Goal: Transaction & Acquisition: Purchase product/service

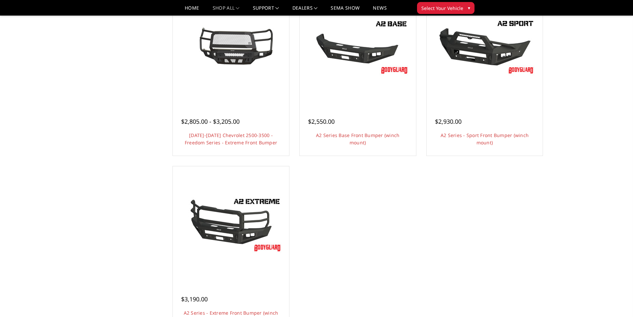
scroll to position [499, 0]
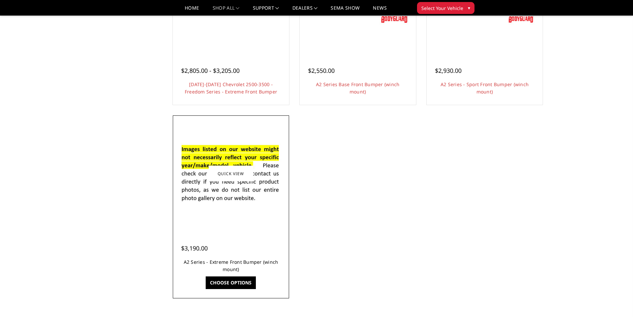
click at [237, 266] on link "A2 Series - Extreme Front Bumper (winch mount)" at bounding box center [231, 266] width 95 height 14
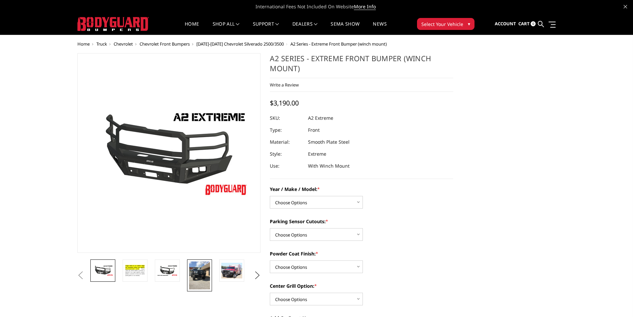
click at [200, 273] on img at bounding box center [199, 275] width 21 height 28
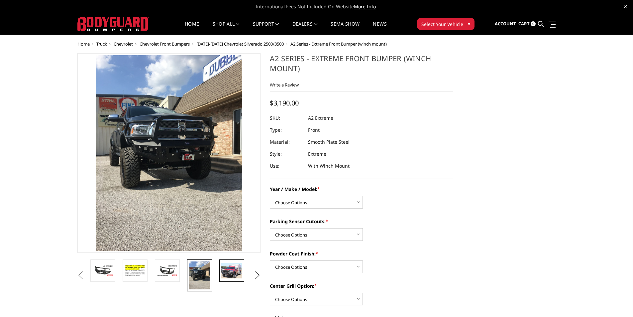
click at [231, 273] on img at bounding box center [231, 271] width 21 height 16
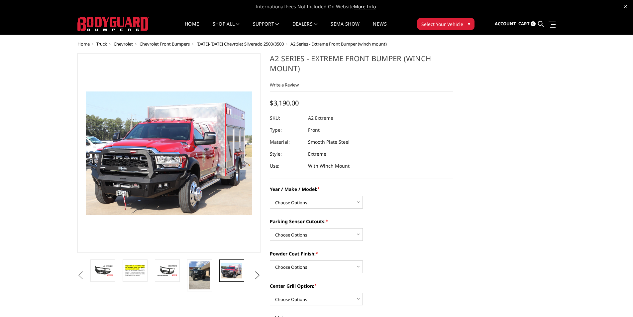
click at [257, 274] on button "Next" at bounding box center [257, 275] width 10 height 10
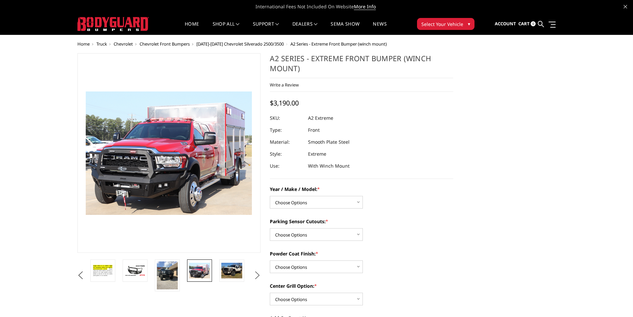
click at [257, 274] on button "Next" at bounding box center [257, 275] width 10 height 10
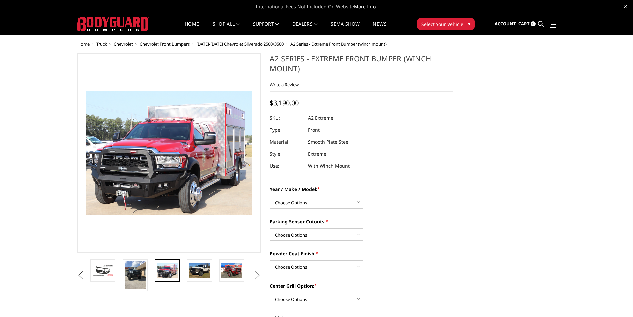
click at [257, 274] on button "Next" at bounding box center [257, 275] width 10 height 10
click at [203, 270] on img at bounding box center [199, 271] width 21 height 16
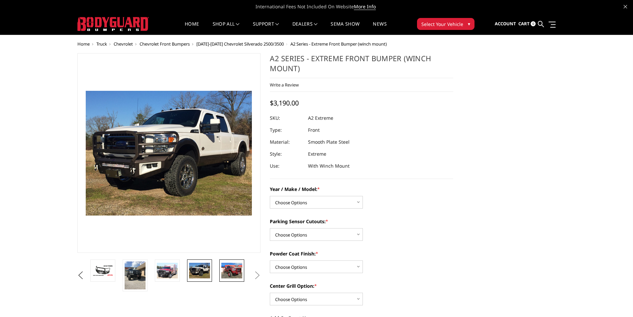
click at [234, 274] on img at bounding box center [231, 271] width 21 height 16
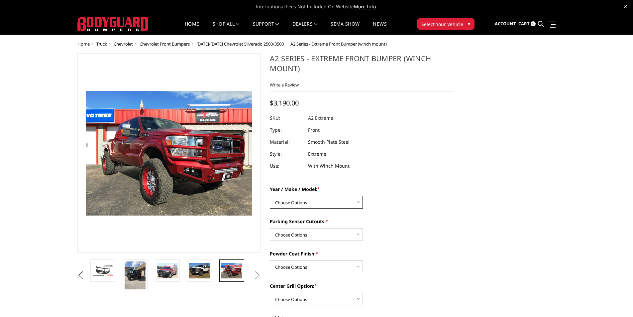
click at [354, 200] on select "Choose Options Chevrolet 20-23 2500 / 3500 Ford 17-22 F250 / F350 Ford 17-22 F4…" at bounding box center [316, 202] width 93 height 13
select select "1320"
click at [270, 196] on select "Choose Options Chevrolet 20-23 2500 / 3500 Ford 17-22 F250 / F350 Ford 17-22 F4…" at bounding box center [316, 202] width 93 height 13
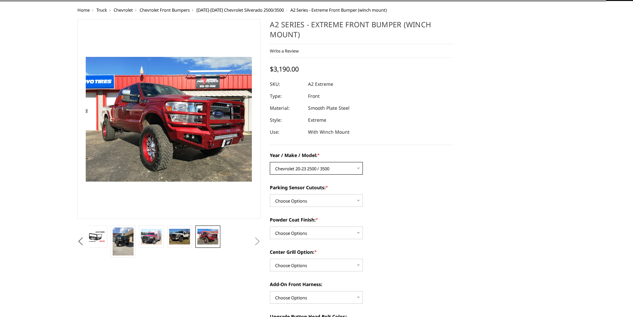
scroll to position [66, 0]
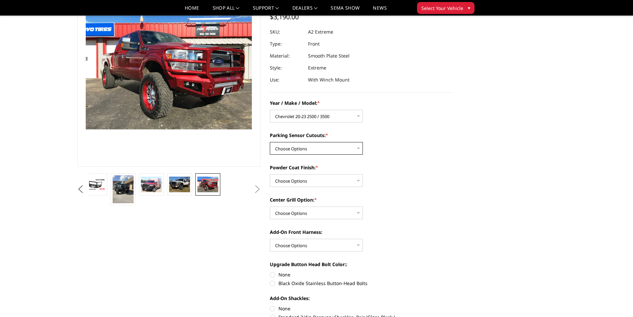
click at [338, 152] on select "Choose Options Yes - I have front parking sensors No - I do NOT have parking se…" at bounding box center [316, 148] width 93 height 13
select select "540"
click at [270, 142] on select "Choose Options Yes - I have front parking sensors No - I do NOT have parking se…" at bounding box center [316, 148] width 93 height 13
click at [336, 183] on select "Choose Options Bare metal (included) Texture Black Powder Coat" at bounding box center [316, 180] width 93 height 13
select select "520"
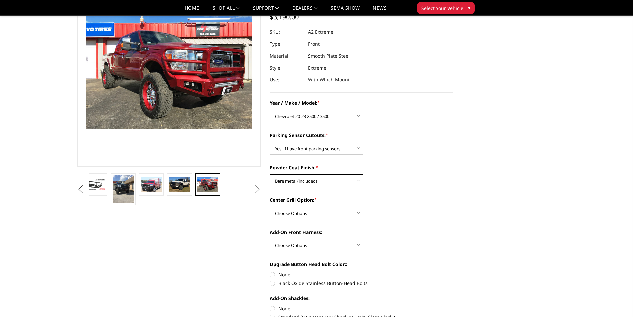
click at [270, 174] on select "Choose Options Bare metal (included) Texture Black Powder Coat" at bounding box center [316, 180] width 93 height 13
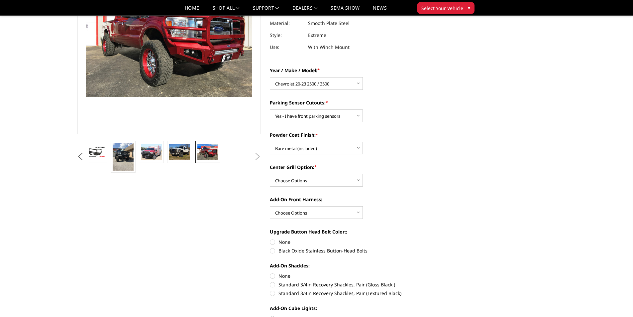
scroll to position [133, 0]
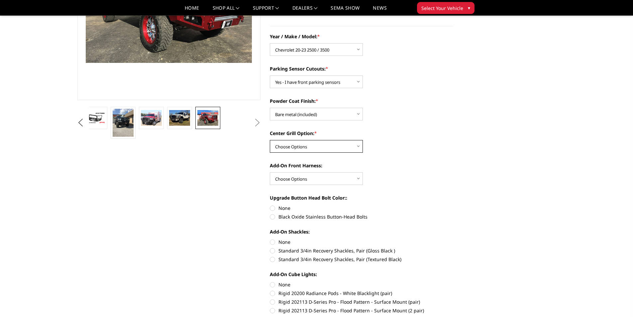
click at [327, 149] on select "Choose Options Add expanded metal in center grill Decline this option" at bounding box center [316, 146] width 93 height 13
click at [325, 144] on select "Choose Options Add expanded metal in center grill Decline this option" at bounding box center [316, 146] width 93 height 13
select select "1080"
click at [270, 140] on select "Choose Options Add expanded metal in center grill Decline this option" at bounding box center [316, 146] width 93 height 13
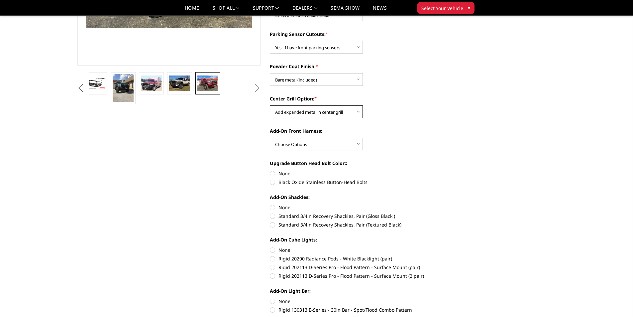
scroll to position [166, 0]
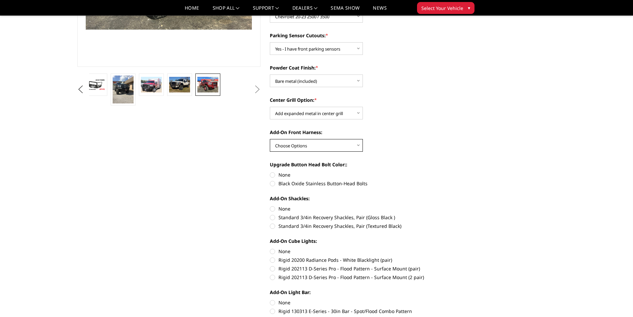
click at [316, 146] on select "Choose Options WITH front camera harness WITHOUT front camera harness" at bounding box center [316, 145] width 93 height 13
select select "1695"
click at [270, 139] on select "Choose Options WITH front camera harness WITHOUT front camera harness" at bounding box center [316, 145] width 93 height 13
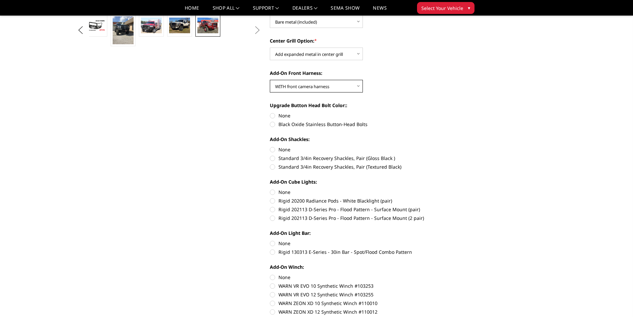
scroll to position [233, 0]
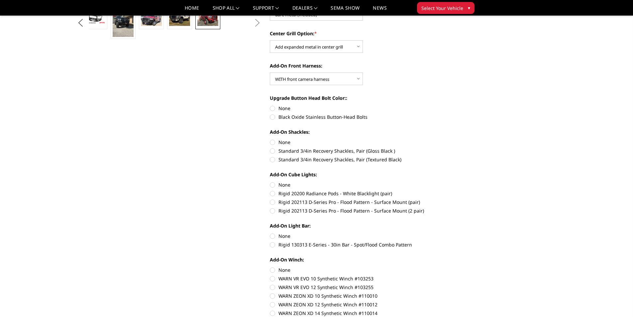
click at [274, 117] on label "Black Oxide Stainless Button-Head Bolts" at bounding box center [362, 116] width 184 height 7
click at [453, 105] on input "Black Oxide Stainless Button-Head Bolts" at bounding box center [453, 105] width 0 height 0
radio input "true"
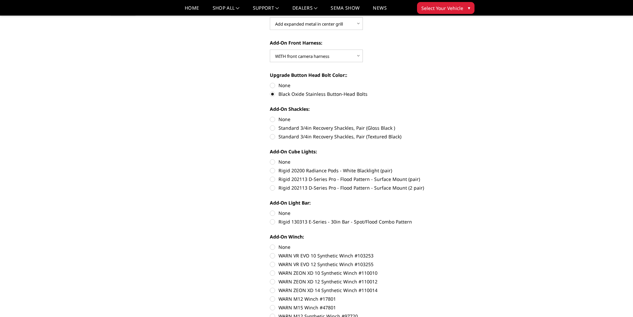
scroll to position [266, 0]
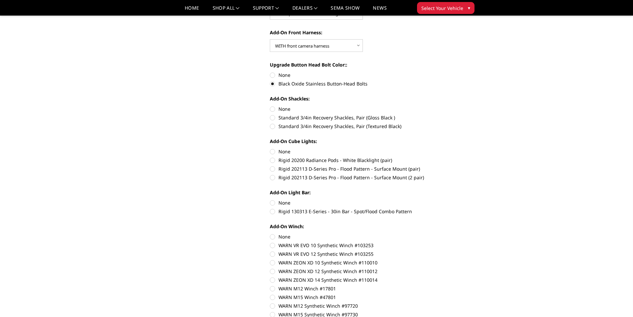
click at [271, 119] on label "Standard 3/4in Recovery Shackles, Pair (Gloss Black )" at bounding box center [362, 117] width 184 height 7
click at [453, 106] on input "Standard 3/4in Recovery Shackles, Pair (Gloss Black )" at bounding box center [453, 105] width 0 height 0
radio input "true"
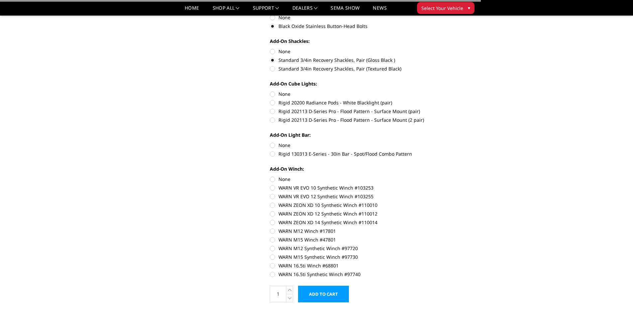
scroll to position [332, 0]
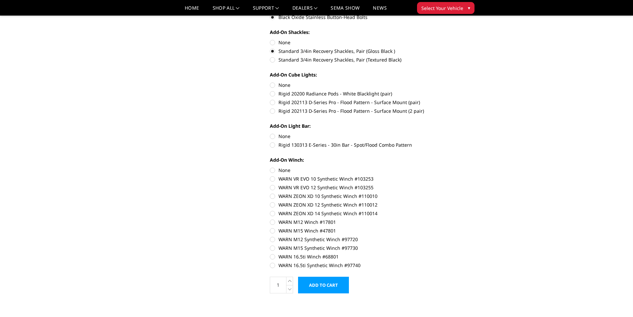
click at [272, 86] on label "None" at bounding box center [362, 84] width 184 height 7
click at [270, 82] on input "None" at bounding box center [270, 81] width 0 height 0
radio input "true"
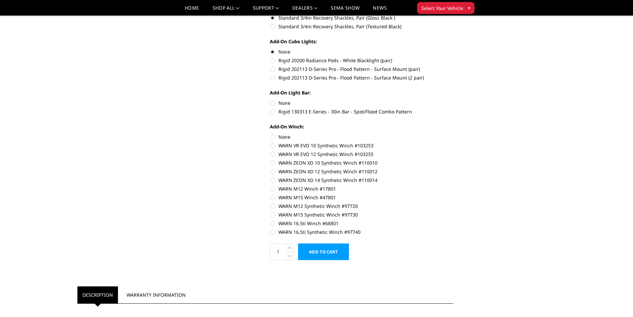
click at [271, 103] on label "None" at bounding box center [362, 102] width 184 height 7
click at [270, 100] on input "None" at bounding box center [270, 99] width 0 height 0
radio input "true"
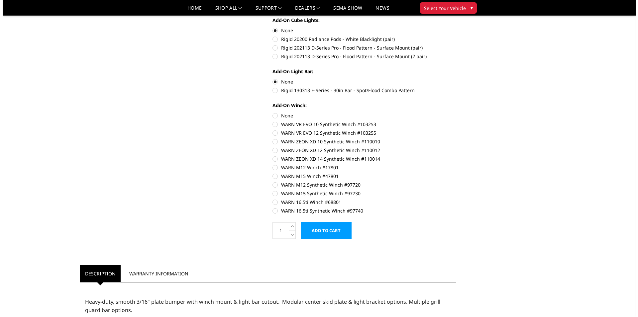
scroll to position [399, 0]
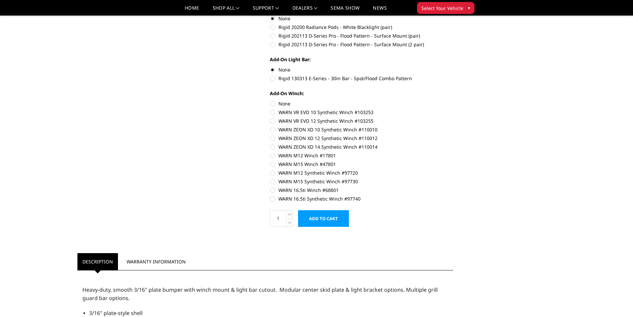
click at [274, 103] on label "None" at bounding box center [362, 103] width 184 height 7
click at [270, 100] on input "None" at bounding box center [270, 100] width 0 height 0
radio input "true"
click at [328, 218] on input "Add to Cart" at bounding box center [323, 218] width 51 height 17
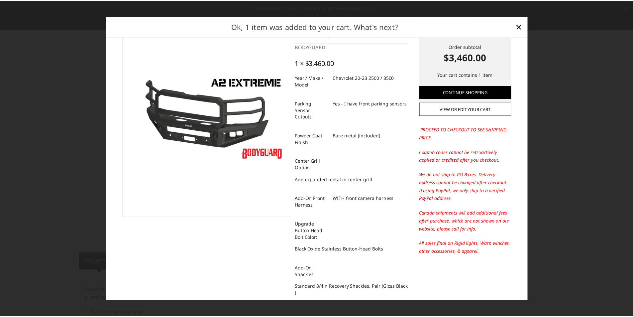
scroll to position [0, 0]
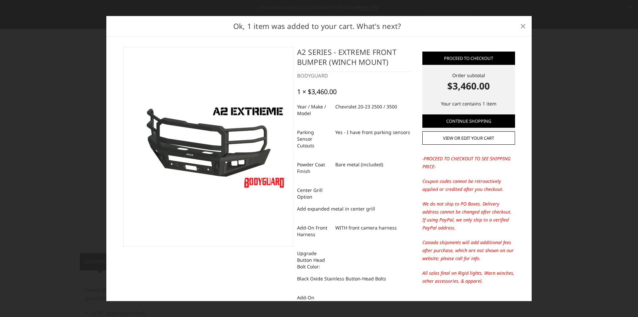
click at [521, 27] on span "×" at bounding box center [523, 26] width 6 height 14
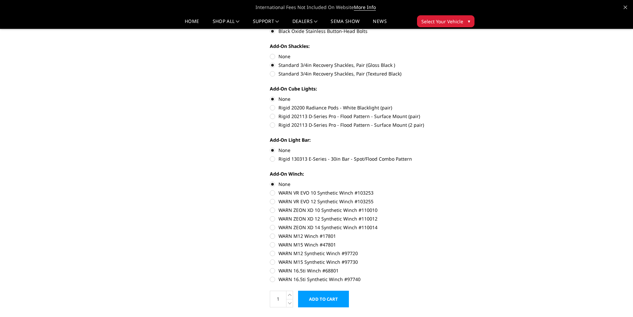
scroll to position [332, 0]
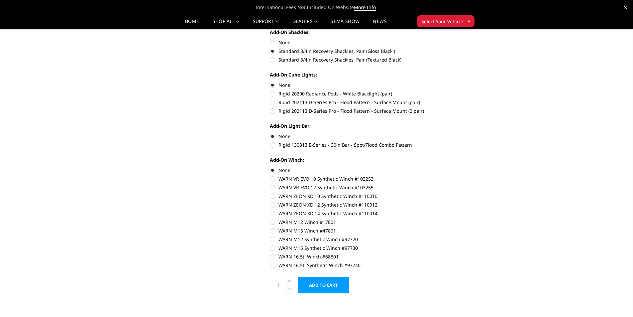
click at [273, 146] on label "Rigid 130313 E-Series - 30in Bar - Spot/Flood Combo Pattern" at bounding box center [362, 144] width 184 height 7
click at [453, 133] on input "Rigid 130313 E-Series - 30in Bar - Spot/Flood Combo Pattern" at bounding box center [453, 133] width 0 height 0
radio input "true"
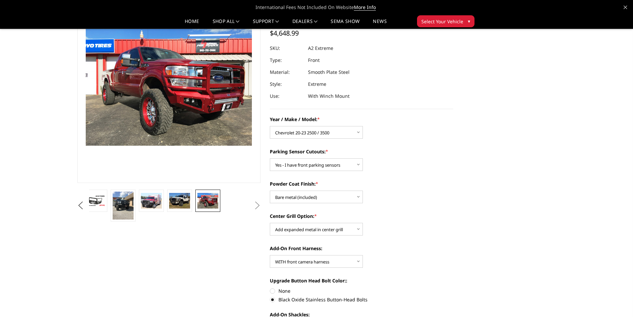
scroll to position [0, 0]
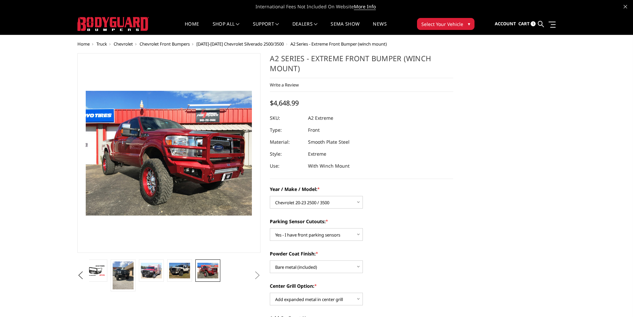
click at [445, 25] on span "Select Your Vehicle" at bounding box center [443, 24] width 42 height 7
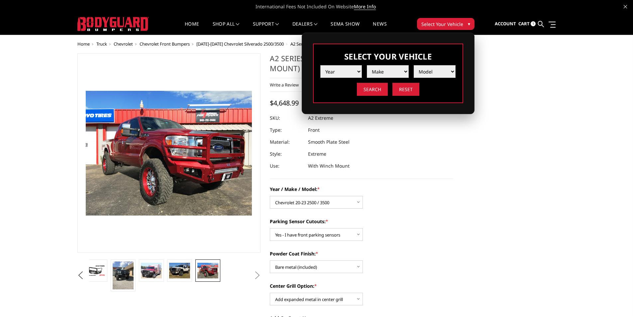
click at [349, 74] on select "Year 2025 2024 2023 2022 2021 2020 2019 2018 2017 2016 2015 2014 2013 2012 2011…" at bounding box center [341, 71] width 42 height 13
select select "yr_2022"
click at [320, 65] on select "Year 2025 2024 2023 2022 2021 2020 2019 2018 2017 2016 2015 2014 2013 2012 2011…" at bounding box center [341, 71] width 42 height 13
click at [395, 70] on select "Make Chevrolet Ford GMC Ram Toyota" at bounding box center [388, 71] width 42 height 13
select select "mk_chevrolet"
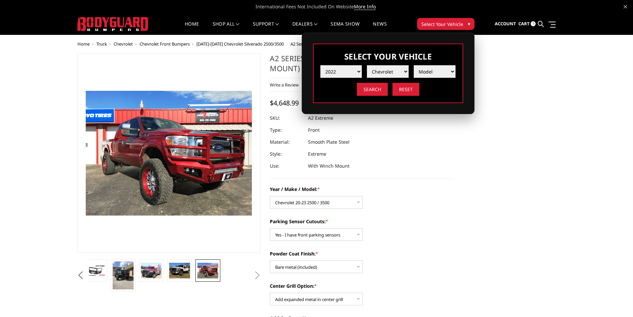
click at [367, 65] on select "Make Chevrolet Ford GMC Ram Toyota" at bounding box center [388, 71] width 42 height 13
click at [437, 75] on select "Model Silverado 1500 Silverado 2500 / 3500 Silverado 4500 / 5500 / 6500" at bounding box center [435, 71] width 42 height 13
select select "md_silverado-2500-3500"
click at [414, 65] on select "Model Silverado 1500 Silverado 2500 / 3500 Silverado 4500 / 5500 / 6500" at bounding box center [435, 71] width 42 height 13
click at [375, 91] on input "Search" at bounding box center [372, 89] width 31 height 13
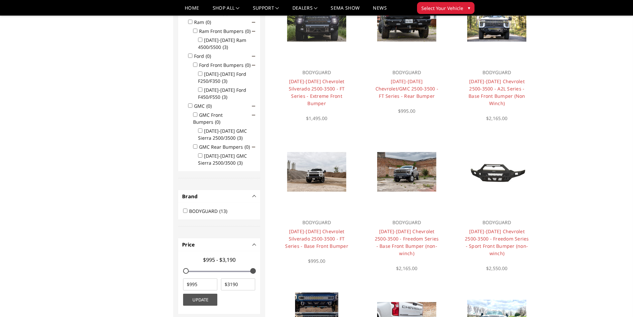
scroll to position [253, 0]
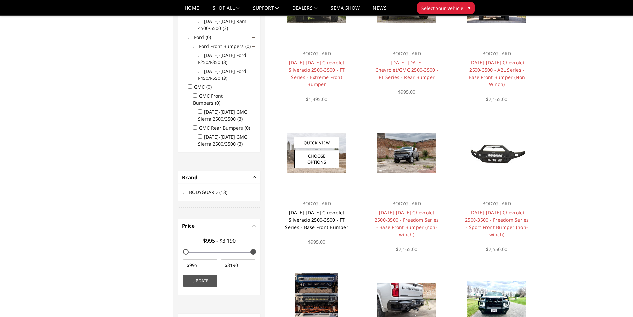
click at [330, 218] on link "[DATE]-[DATE] Chevrolet Silverado 2500-3500 - FT Series - Base Front Bumper" at bounding box center [316, 219] width 63 height 21
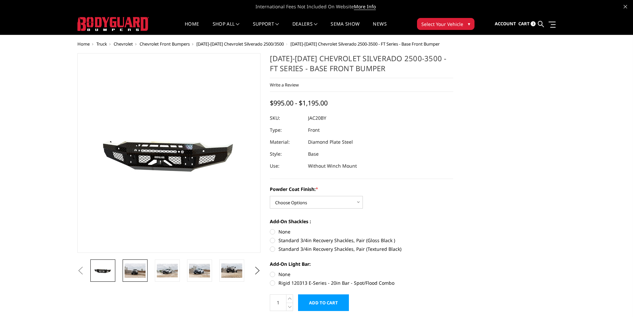
click at [133, 273] on img at bounding box center [135, 270] width 21 height 14
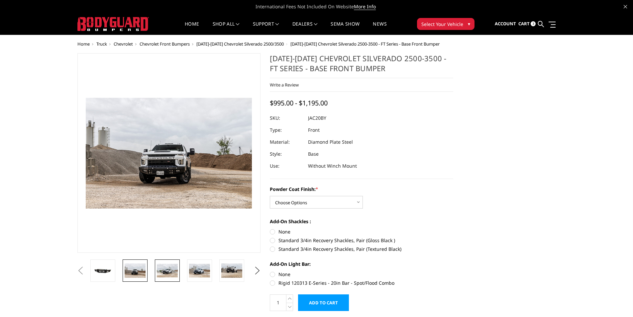
click at [164, 272] on img at bounding box center [167, 271] width 21 height 14
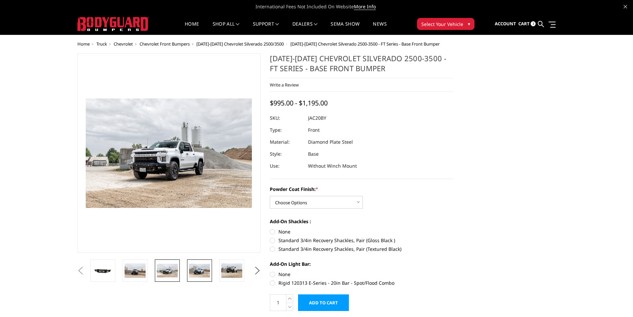
click at [200, 268] on img at bounding box center [199, 271] width 21 height 14
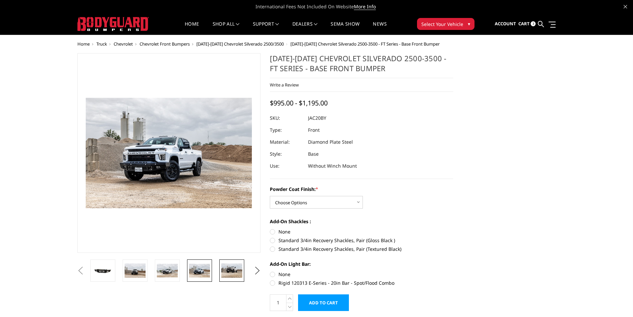
click at [235, 274] on img at bounding box center [231, 270] width 21 height 14
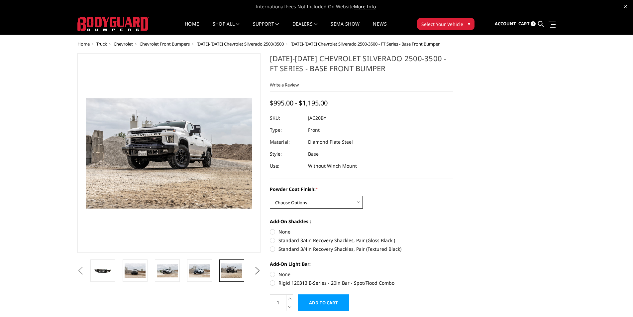
click at [303, 203] on select "Choose Options Bare Metal Gloss Black Powder Coat Textured Black Powder Coat" at bounding box center [316, 202] width 93 height 13
select select "3364"
click at [270, 196] on select "Choose Options Bare Metal Gloss Black Powder Coat Textured Black Powder Coat" at bounding box center [316, 202] width 93 height 13
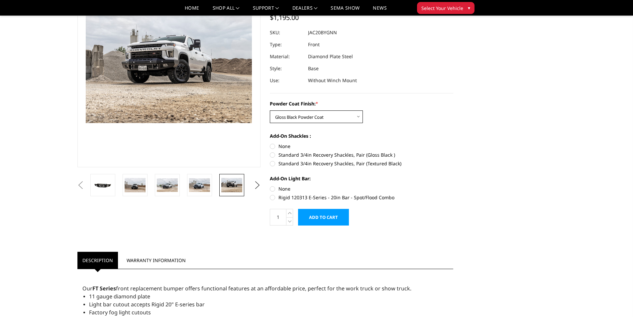
scroll to position [66, 0]
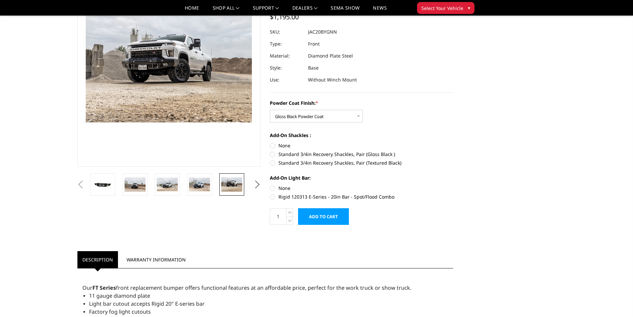
click at [271, 154] on label "Standard 3/4in Recovery Shackles, Pair (Gloss Black )" at bounding box center [362, 154] width 184 height 7
click at [453, 142] on input "Standard 3/4in Recovery Shackles, Pair (Gloss Black )" at bounding box center [453, 142] width 0 height 0
radio input "true"
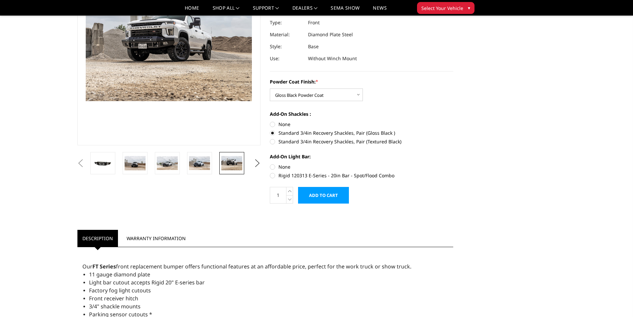
scroll to position [100, 0]
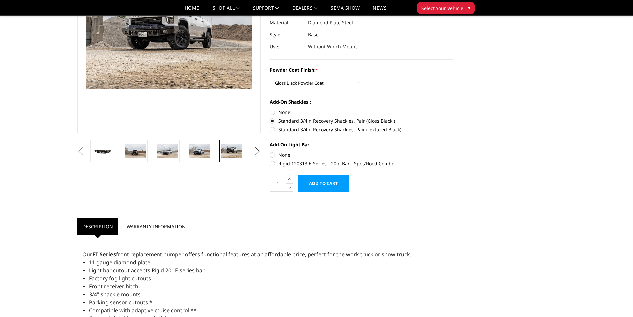
click at [274, 164] on label "Rigid 120313 E-Series - 20in Bar - Spot/Flood Combo" at bounding box center [362, 163] width 184 height 7
click at [453, 152] on input "Rigid 120313 E-Series - 20in Bar - Spot/Flood Combo" at bounding box center [453, 151] width 0 height 0
radio input "true"
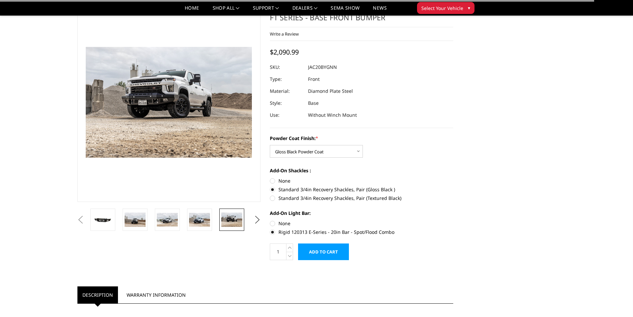
scroll to position [0, 0]
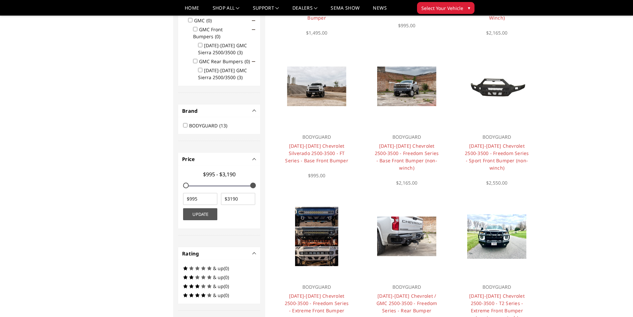
scroll to position [419, 0]
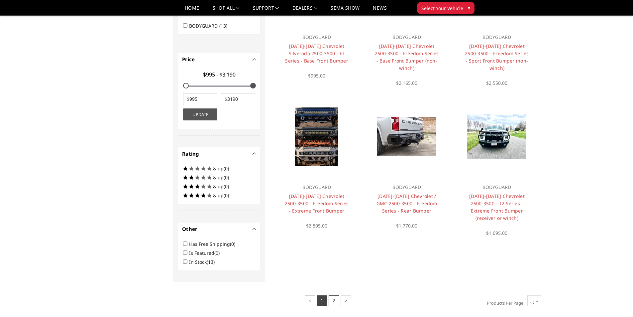
click at [338, 295] on link "2" at bounding box center [334, 300] width 11 height 11
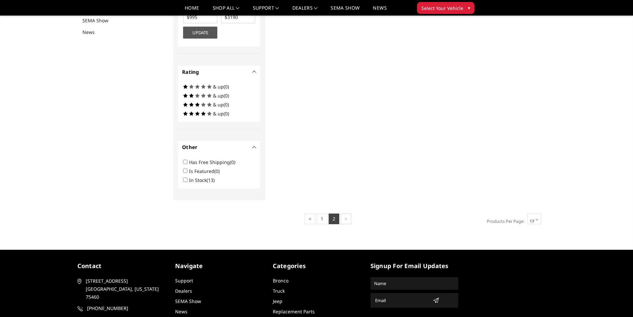
scroll to position [300, 0]
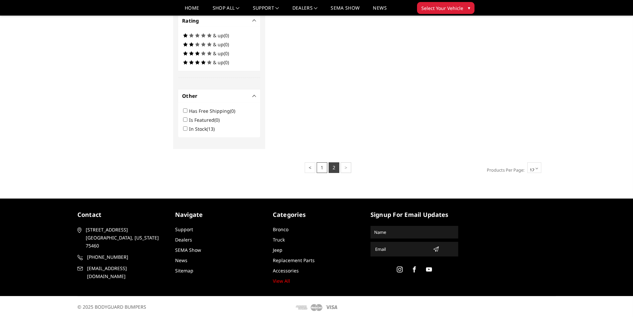
click at [323, 165] on link "1" at bounding box center [322, 167] width 11 height 11
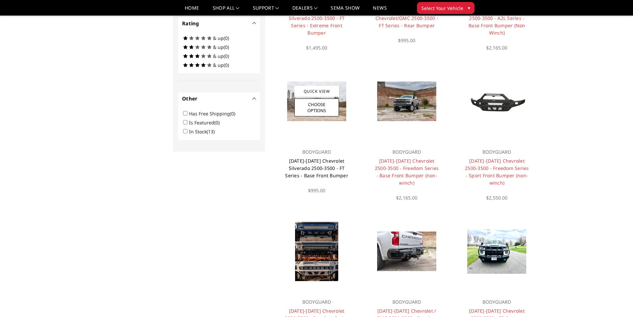
click at [324, 168] on article "Quick View Choose Options BODYGUARD [DATE]-[DATE] Chevrolet Silverado 2500-3500…" at bounding box center [317, 127] width 80 height 133
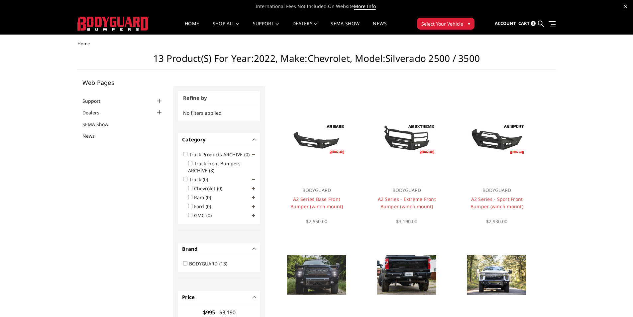
scroll to position [0, 0]
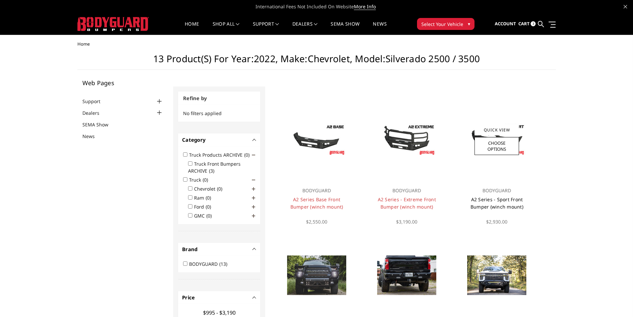
click at [509, 206] on link "A2 Series - Sport Front Bumper (winch mount)" at bounding box center [497, 203] width 53 height 14
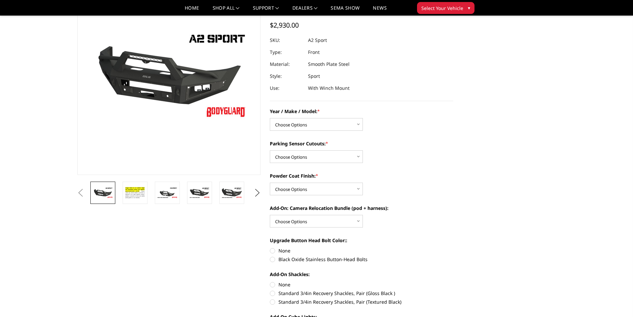
scroll to position [66, 0]
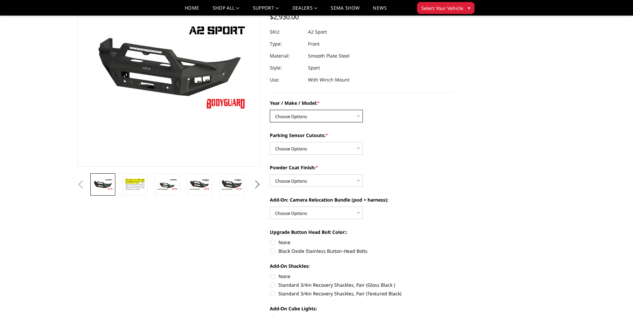
click at [330, 117] on select "Choose Options Chevrolet 20-23 2500 / 3500 Ford 17-22 F250 / F350 Ford 17-22 F4…" at bounding box center [316, 116] width 93 height 13
select select "1320"
click at [270, 110] on select "Choose Options Chevrolet 20-23 2500 / 3500 Ford 17-22 F250 / F350 Ford 17-22 F4…" at bounding box center [316, 116] width 93 height 13
click at [454, 134] on section "A2 Series - Sport Front Bumper (winch mount) Write a Review Write a Review × A2…" at bounding box center [361, 267] width 193 height 601
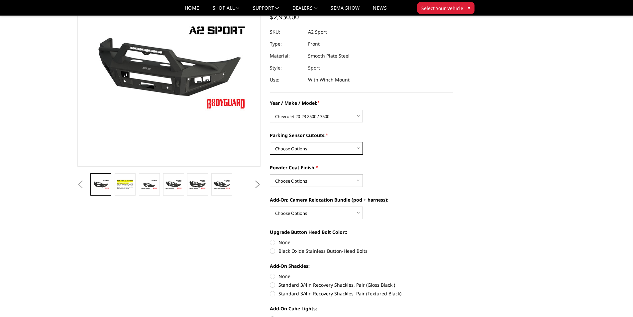
click at [316, 148] on select "Choose Options Yes - I have front parking sensors No - I do NOT have parking se…" at bounding box center [316, 148] width 93 height 13
select select "540"
click at [270, 142] on select "Choose Options Yes - I have front parking sensors No - I do NOT have parking se…" at bounding box center [316, 148] width 93 height 13
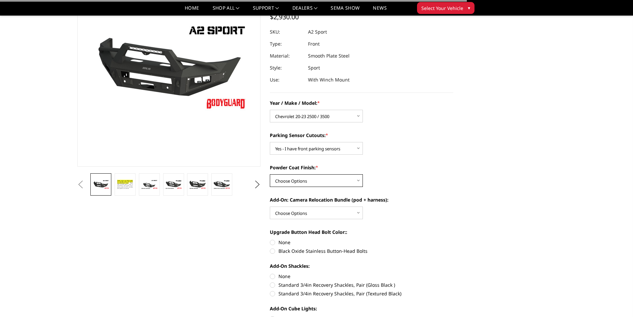
click at [328, 177] on select "Choose Options Bare metal (included) Texture Black Powder Coat" at bounding box center [316, 180] width 93 height 13
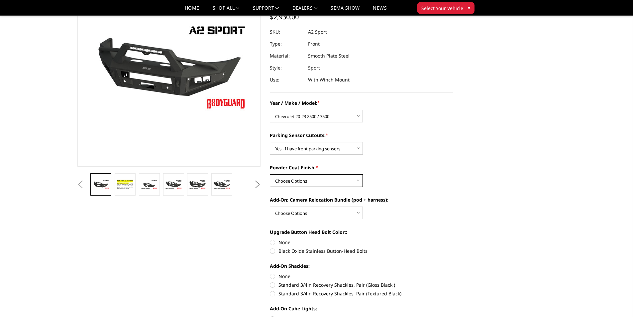
select select "520"
click at [270, 174] on select "Choose Options Bare metal (included) Texture Black Powder Coat" at bounding box center [316, 180] width 93 height 13
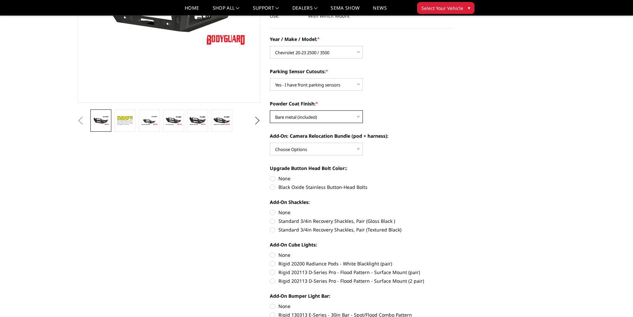
scroll to position [133, 0]
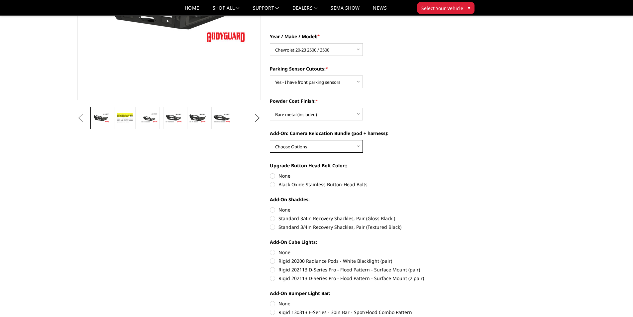
click at [319, 146] on select "Choose Options WITH front camera relocation harness + pod mount WITHOUT front c…" at bounding box center [316, 146] width 93 height 13
select select "1699"
click at [270, 140] on select "Choose Options WITH front camera relocation harness + pod mount WITHOUT front c…" at bounding box center [316, 146] width 93 height 13
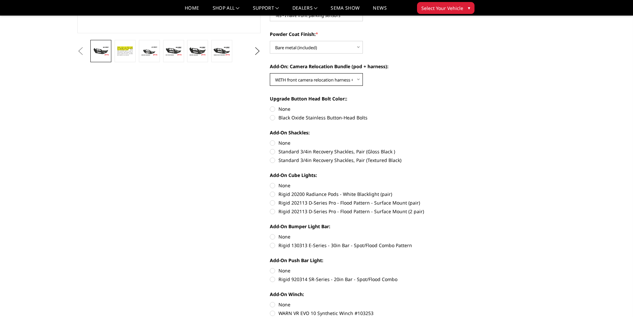
scroll to position [199, 0]
click at [273, 119] on label "Black Oxide Stainless Button-Head Bolts" at bounding box center [362, 117] width 184 height 7
click at [453, 106] on input "Black Oxide Stainless Button-Head Bolts" at bounding box center [453, 106] width 0 height 0
radio input "true"
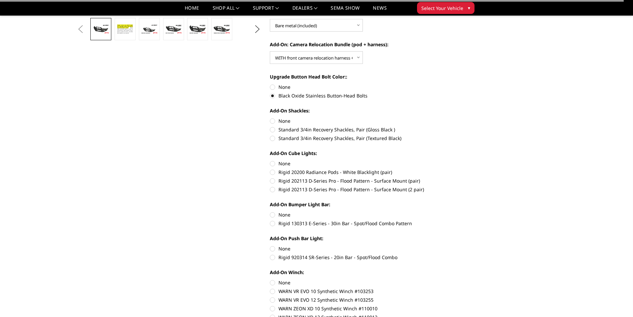
scroll to position [266, 0]
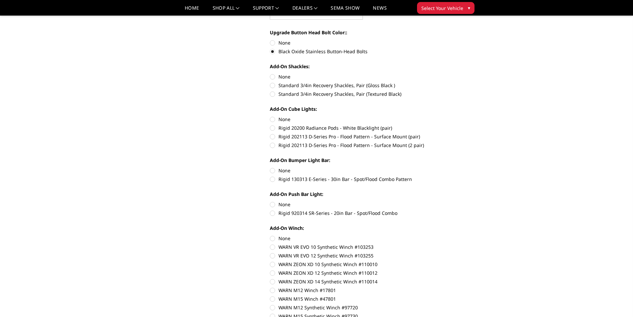
click at [273, 86] on label "Standard 3/4in Recovery Shackles, Pair (Gloss Black )" at bounding box center [362, 85] width 184 height 7
click at [453, 73] on input "Standard 3/4in Recovery Shackles, Pair (Gloss Black )" at bounding box center [453, 73] width 0 height 0
radio input "true"
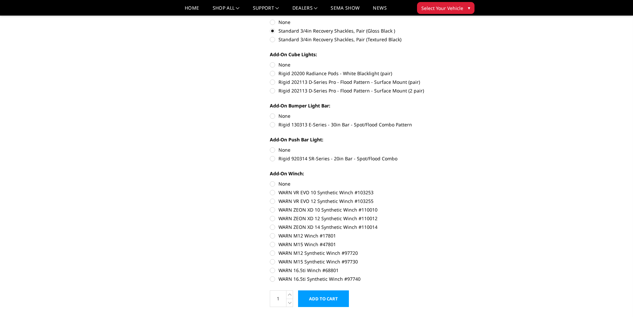
scroll to position [332, 0]
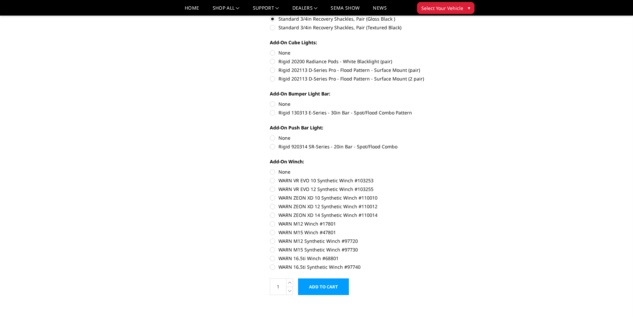
click at [274, 54] on label "None" at bounding box center [362, 52] width 184 height 7
click at [270, 50] on input "None" at bounding box center [270, 49] width 0 height 0
radio input "true"
click at [272, 52] on label "None" at bounding box center [362, 52] width 184 height 7
click at [270, 50] on input "None" at bounding box center [270, 49] width 0 height 0
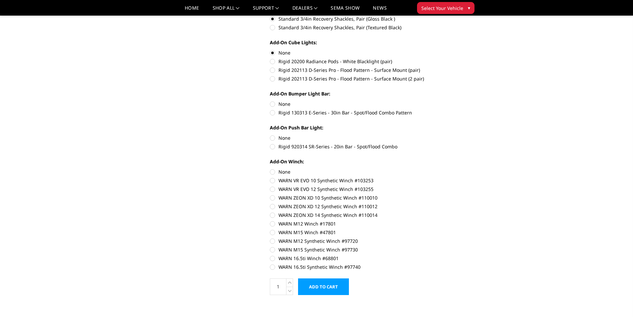
click at [274, 79] on label "Rigid 202113 D-Series Pro - Flood Pattern - Surface Mount (2 pair)" at bounding box center [362, 78] width 184 height 7
click at [453, 67] on input "Rigid 202113 D-Series Pro - Flood Pattern - Surface Mount (2 pair)" at bounding box center [453, 66] width 0 height 0
radio input "true"
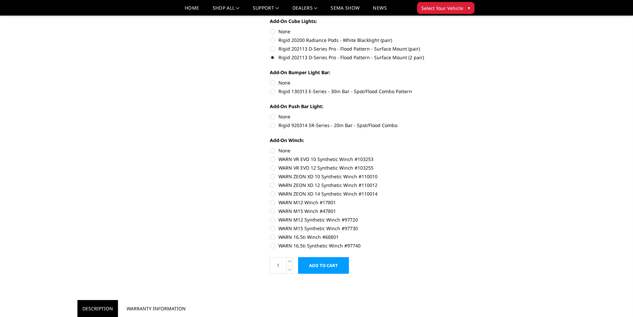
scroll to position [366, 0]
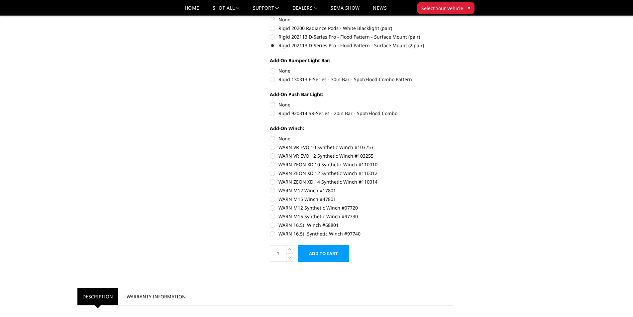
click at [274, 80] on label "Rigid 130313 E-Series - 30in Bar - Spot/Flood Combo Pattern" at bounding box center [362, 79] width 184 height 7
click at [453, 67] on input "Rigid 130313 E-Series - 30in Bar - Spot/Flood Combo Pattern" at bounding box center [453, 67] width 0 height 0
radio input "true"
click at [274, 105] on label "None" at bounding box center [362, 104] width 184 height 7
click at [270, 101] on input "None" at bounding box center [270, 101] width 0 height 0
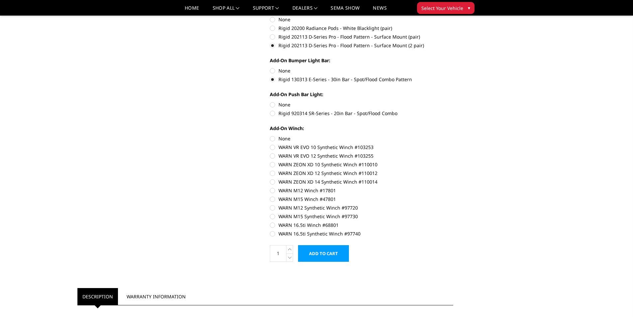
radio input "true"
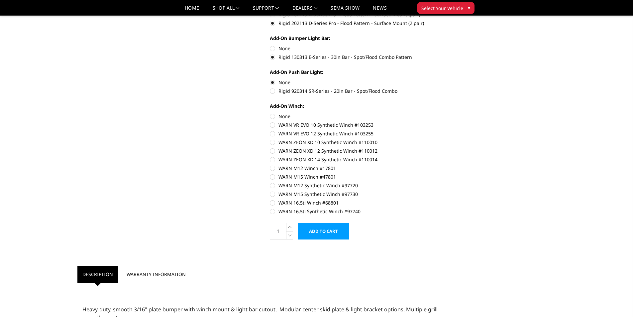
scroll to position [399, 0]
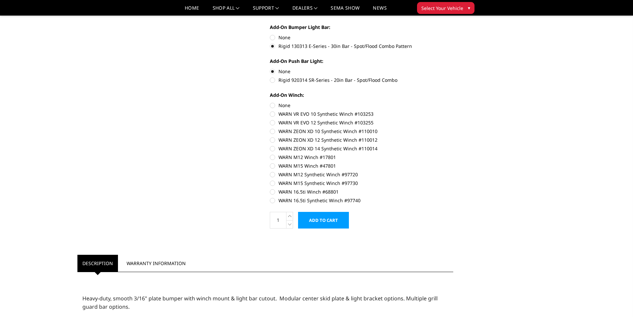
click at [274, 105] on label "None" at bounding box center [362, 105] width 184 height 7
click at [270, 102] on input "None" at bounding box center [270, 102] width 0 height 0
radio input "true"
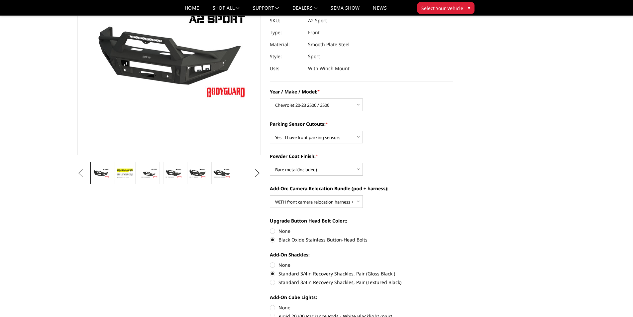
scroll to position [0, 0]
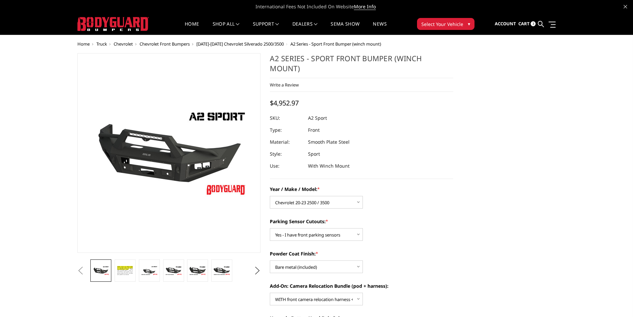
click at [534, 24] on span "3" at bounding box center [533, 23] width 5 height 5
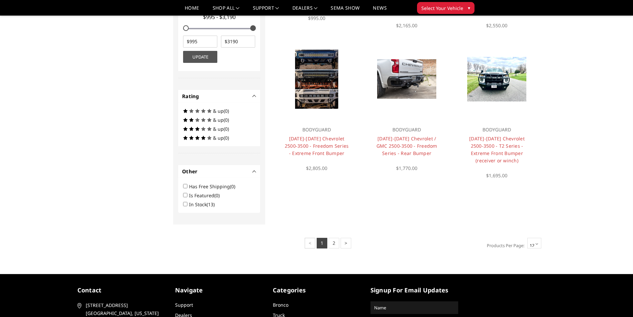
scroll to position [485, 0]
